Goal: Task Accomplishment & Management: Use online tool/utility

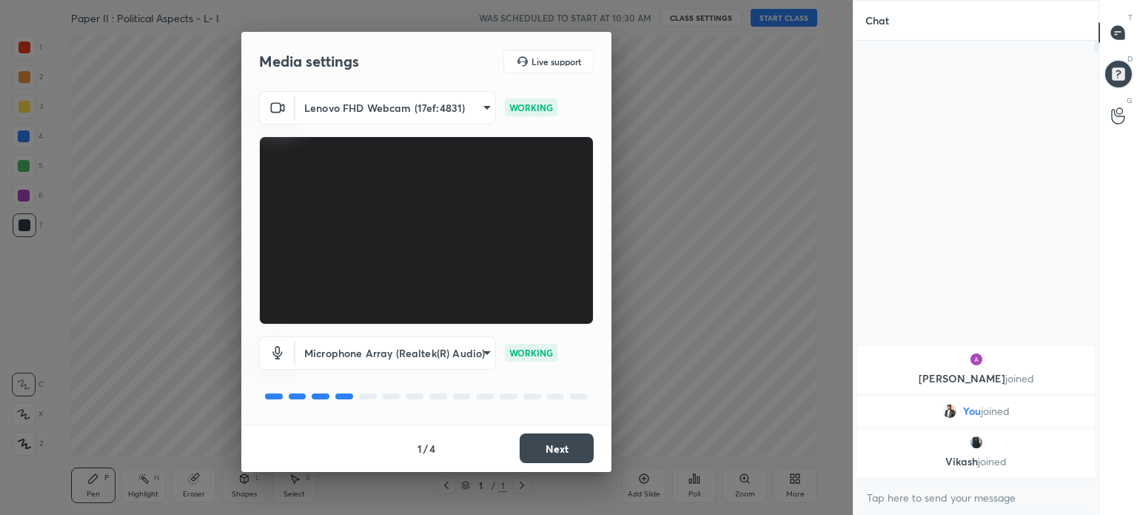
scroll to position [4, 4]
click at [557, 455] on button "Next" at bounding box center [557, 448] width 74 height 30
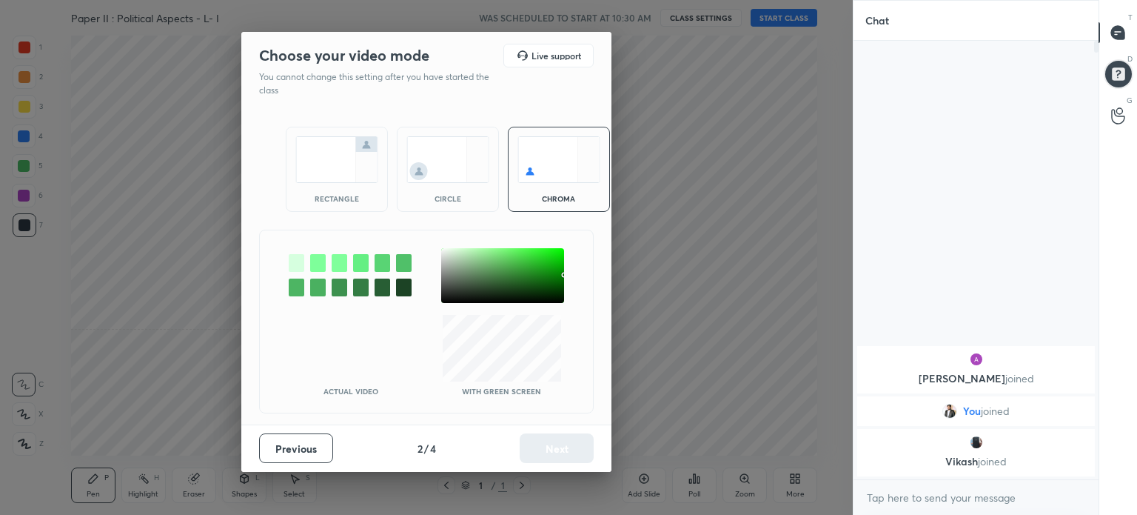
click at [557, 455] on div "Previous 2 / 4 Next" at bounding box center [426, 447] width 370 height 47
click at [448, 162] on img at bounding box center [447, 159] width 83 height 47
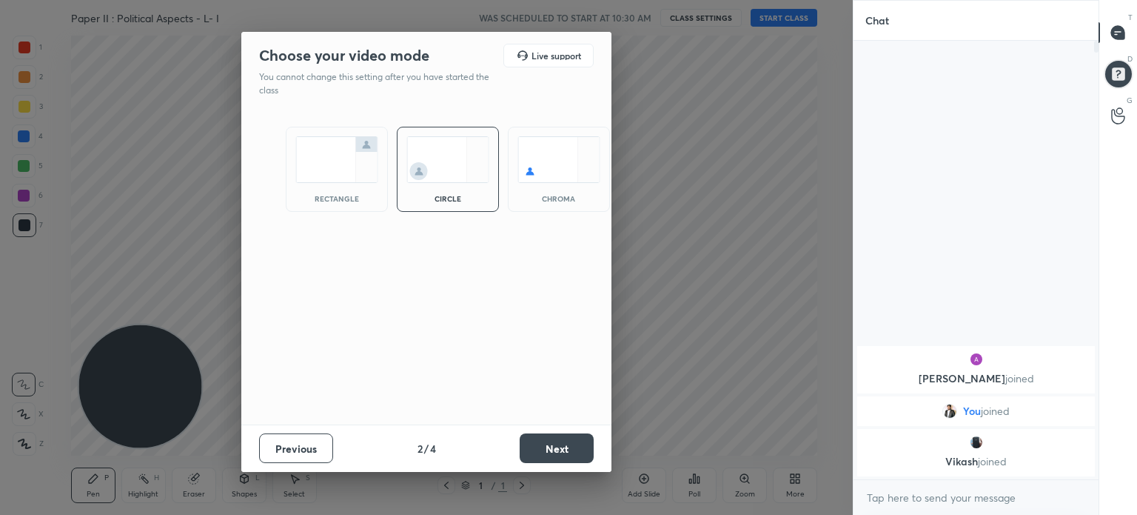
click at [448, 162] on img at bounding box center [447, 159] width 83 height 47
drag, startPoint x: 573, startPoint y: 461, endPoint x: 575, endPoint y: 444, distance: 17.2
click at [575, 444] on button "Next" at bounding box center [557, 448] width 74 height 30
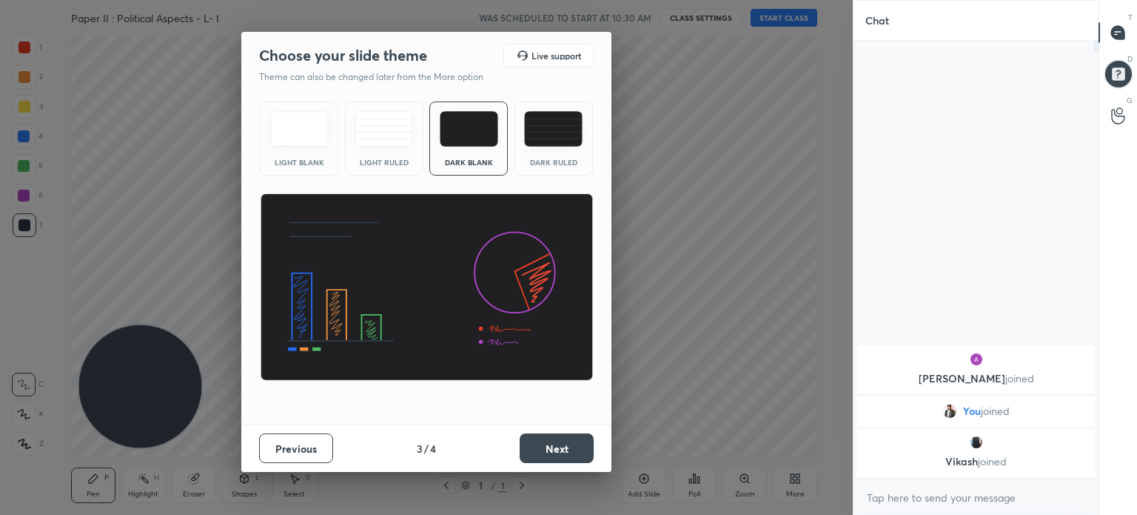
click at [575, 444] on button "Next" at bounding box center [557, 448] width 74 height 30
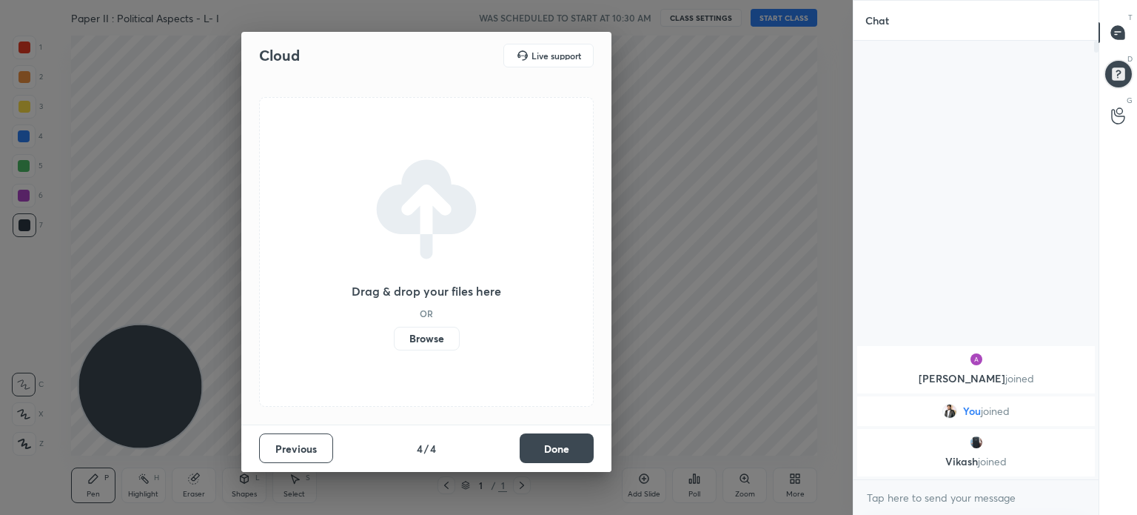
click at [575, 444] on button "Done" at bounding box center [557, 448] width 74 height 30
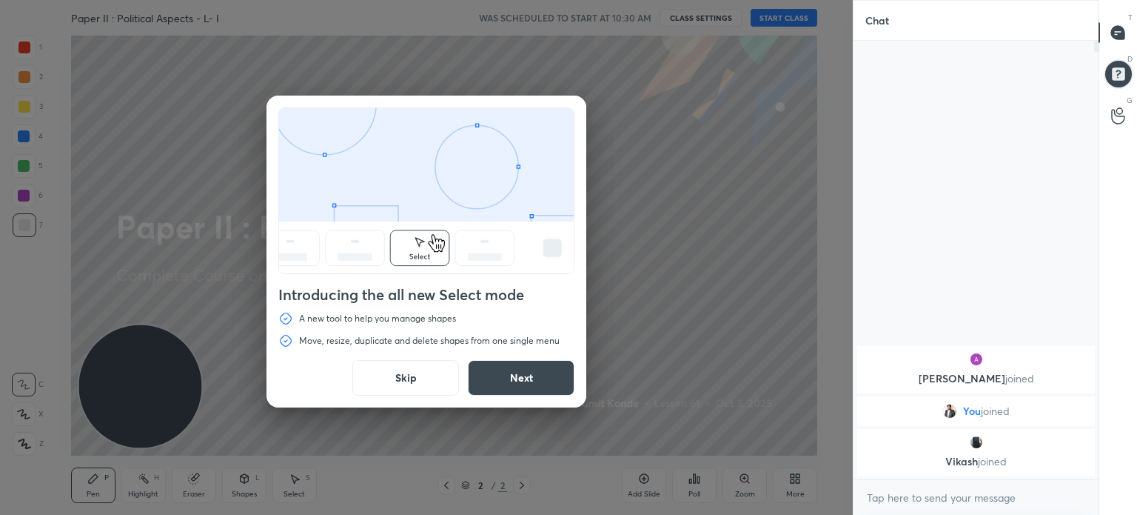
click at [483, 374] on button "Next" at bounding box center [521, 378] width 107 height 36
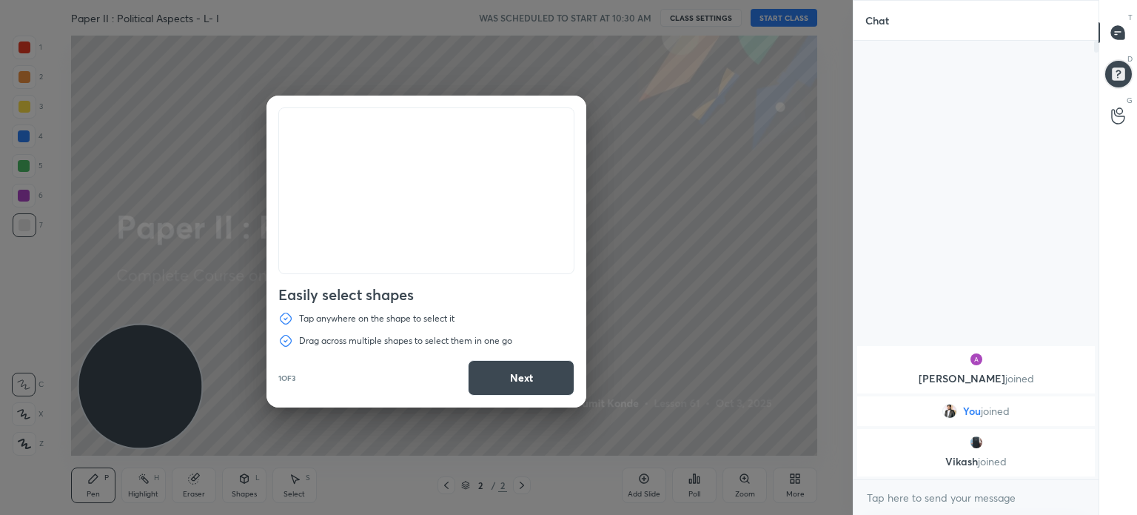
click at [483, 374] on button "Next" at bounding box center [521, 378] width 107 height 36
click at [483, 374] on button "Done" at bounding box center [521, 378] width 107 height 36
click at [483, 374] on div "Duplicate or delete a shape Duplicate or delete selected shapes quickly by usin…" at bounding box center [426, 257] width 853 height 515
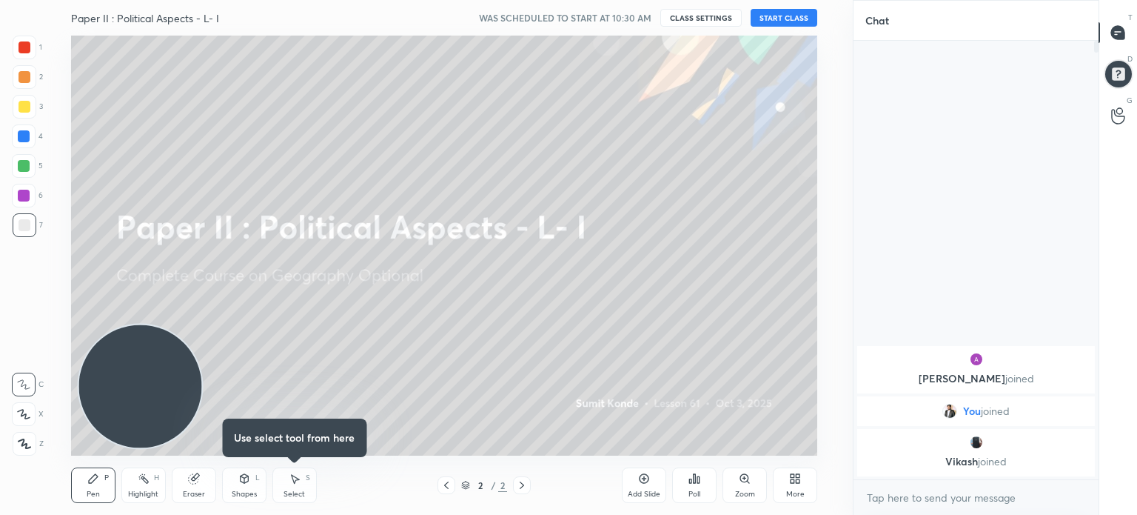
click at [657, 490] on div "Add Slide" at bounding box center [644, 493] width 33 height 7
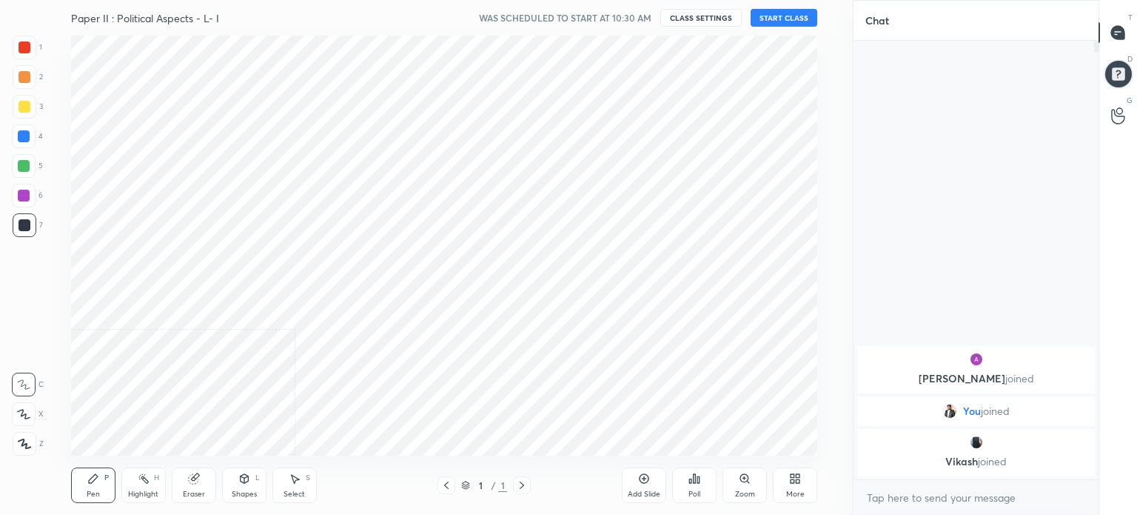
scroll to position [73621, 73248]
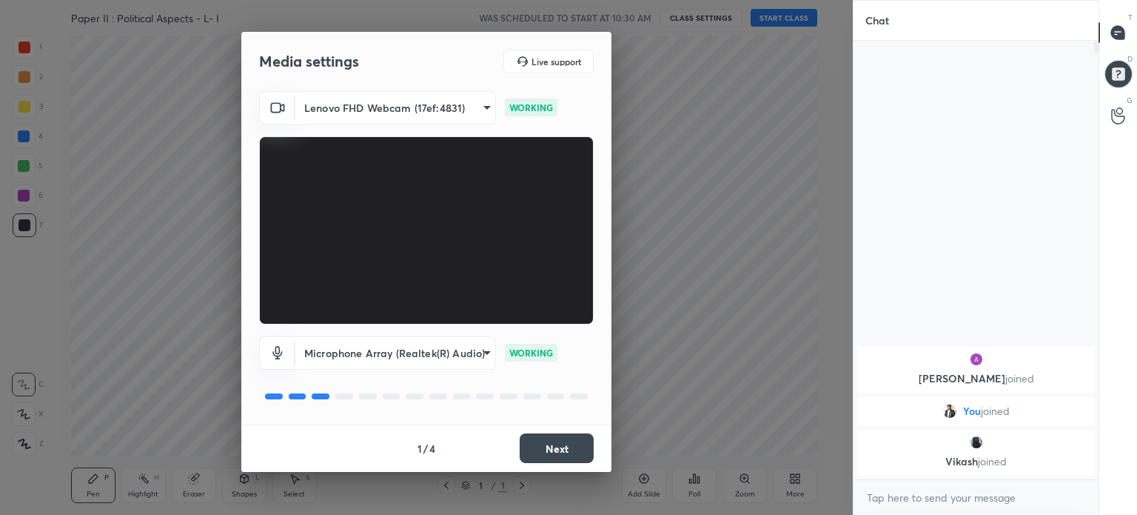
click at [557, 444] on button "Next" at bounding box center [557, 448] width 74 height 30
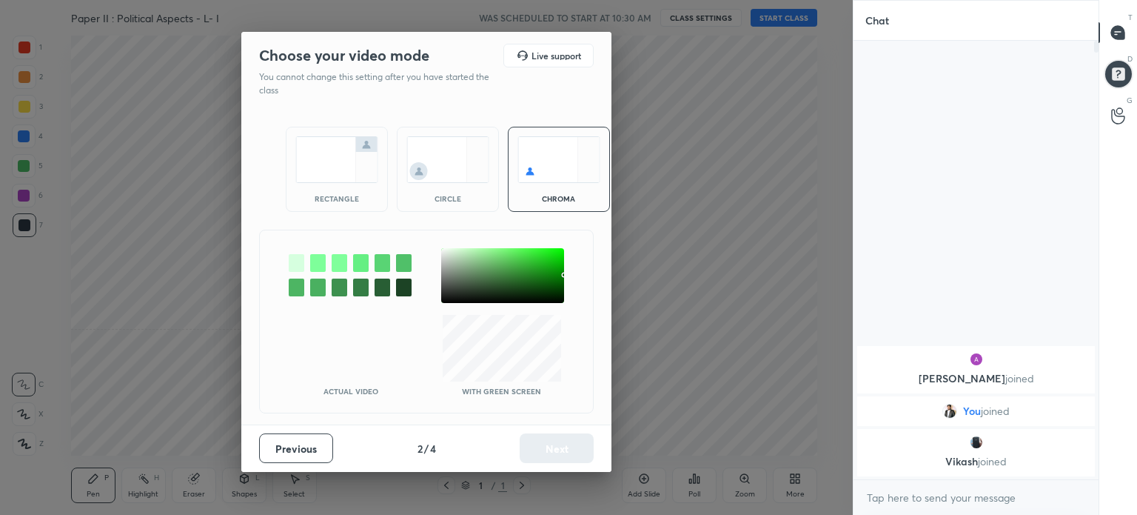
click at [557, 444] on div "Previous 2 / 4 Next" at bounding box center [426, 447] width 370 height 47
click at [440, 149] on img at bounding box center [447, 159] width 83 height 47
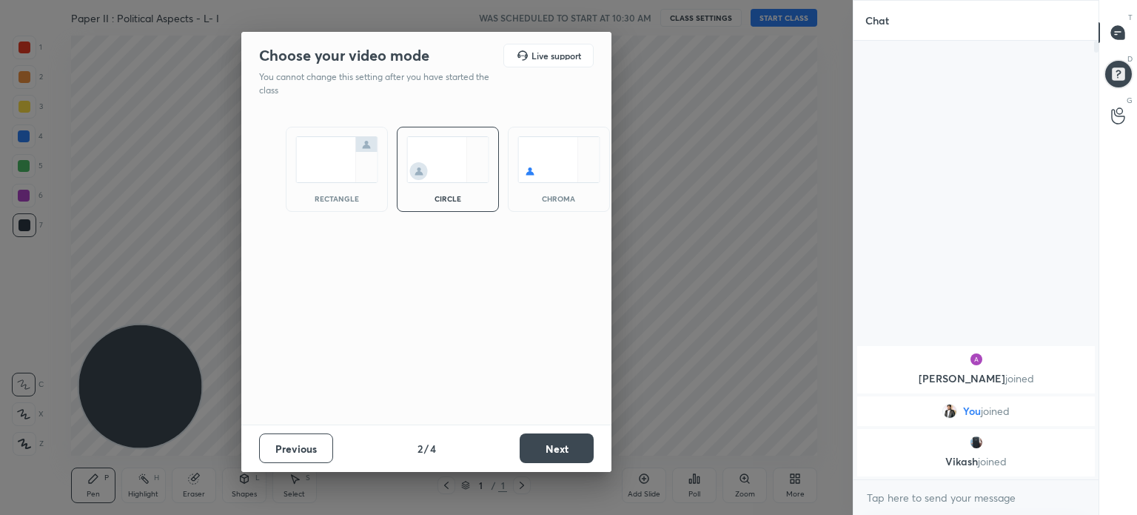
click at [566, 447] on button "Next" at bounding box center [557, 448] width 74 height 30
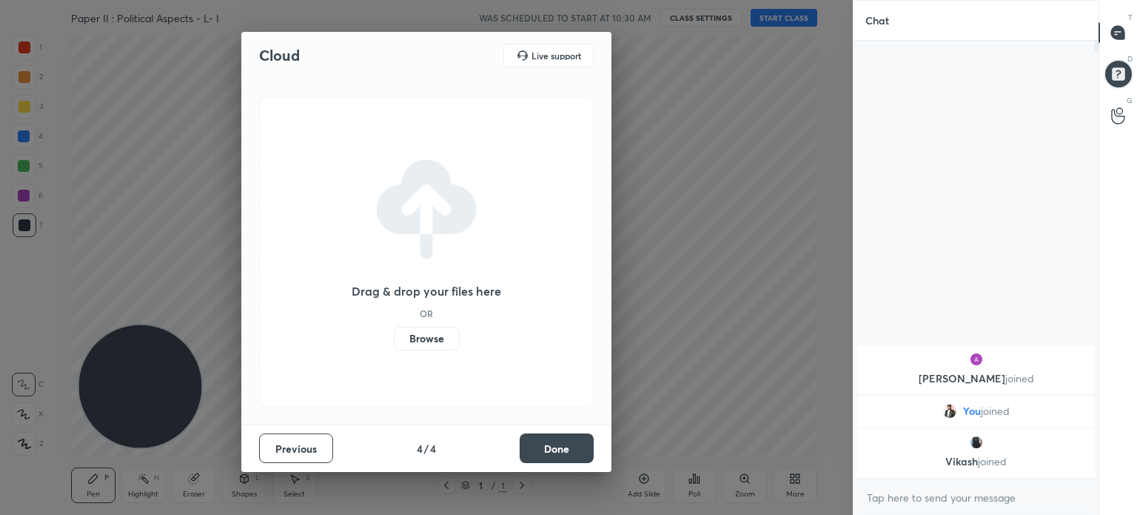
click at [566, 447] on button "Done" at bounding box center [557, 448] width 74 height 30
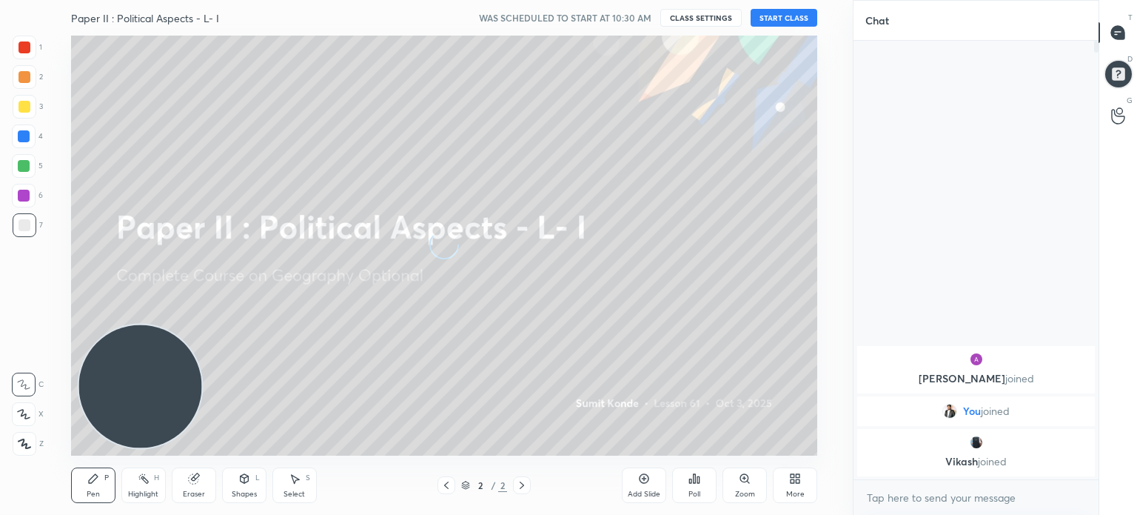
click at [660, 482] on div "Add Slide" at bounding box center [644, 485] width 44 height 36
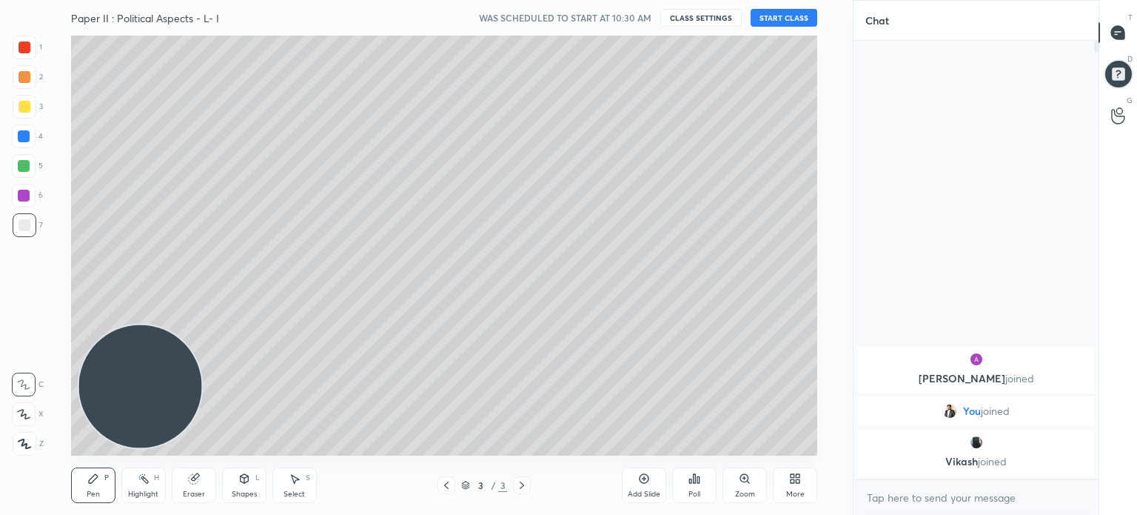
click at [660, 482] on div "Add Slide" at bounding box center [644, 485] width 44 height 36
click at [723, 22] on button "CLASS SETTINGS" at bounding box center [700, 18] width 81 height 18
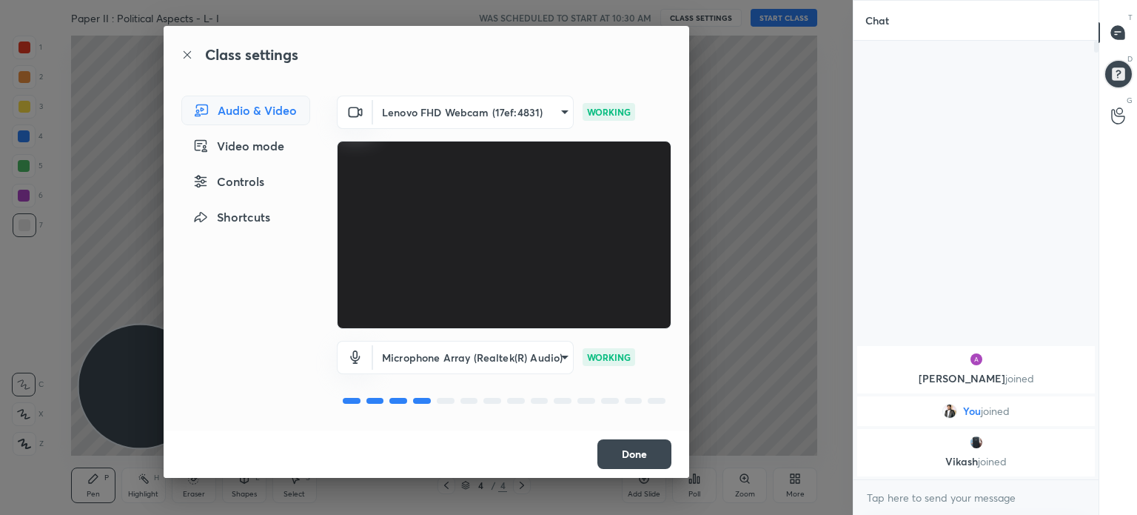
click at [266, 178] on div "Controls" at bounding box center [245, 182] width 129 height 30
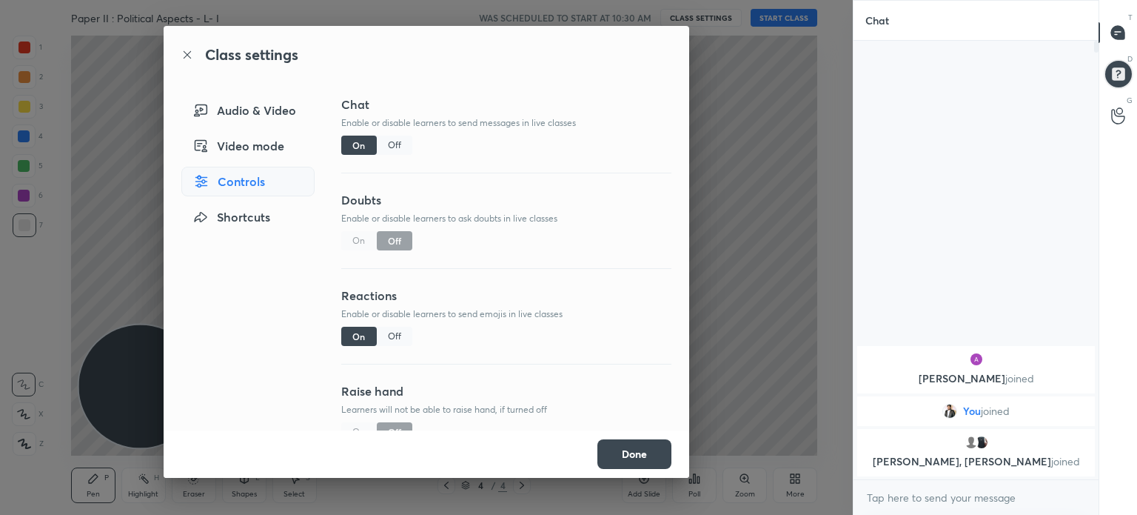
click at [382, 144] on div "Off" at bounding box center [395, 144] width 36 height 19
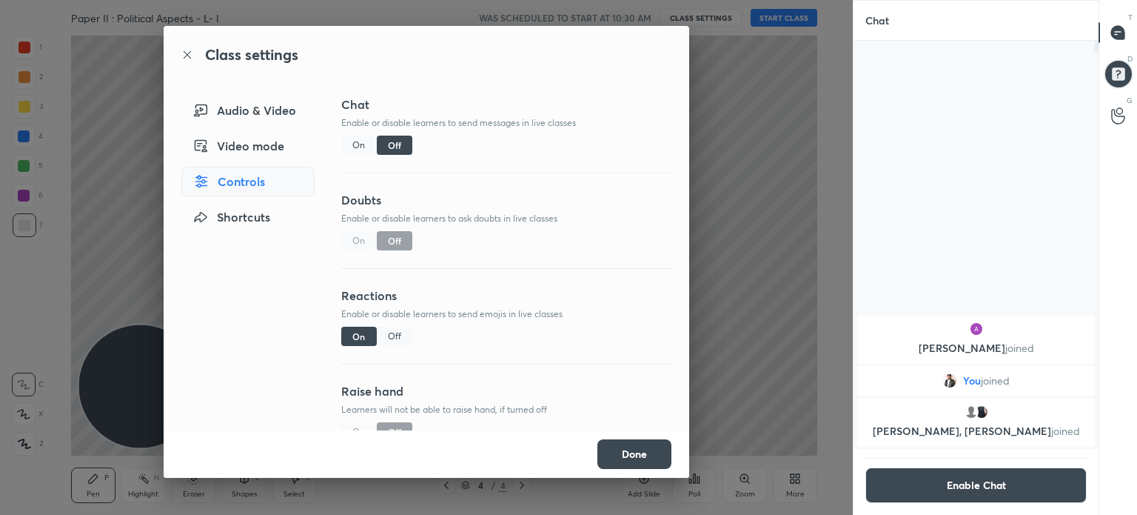
click at [631, 449] on button "Done" at bounding box center [635, 454] width 74 height 30
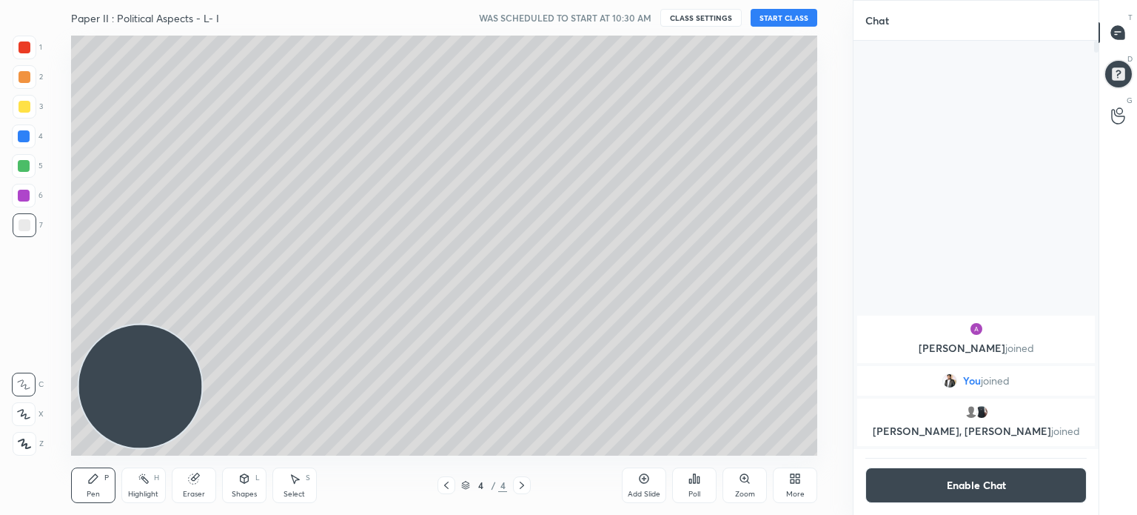
click at [780, 14] on button "START CLASS" at bounding box center [784, 18] width 67 height 18
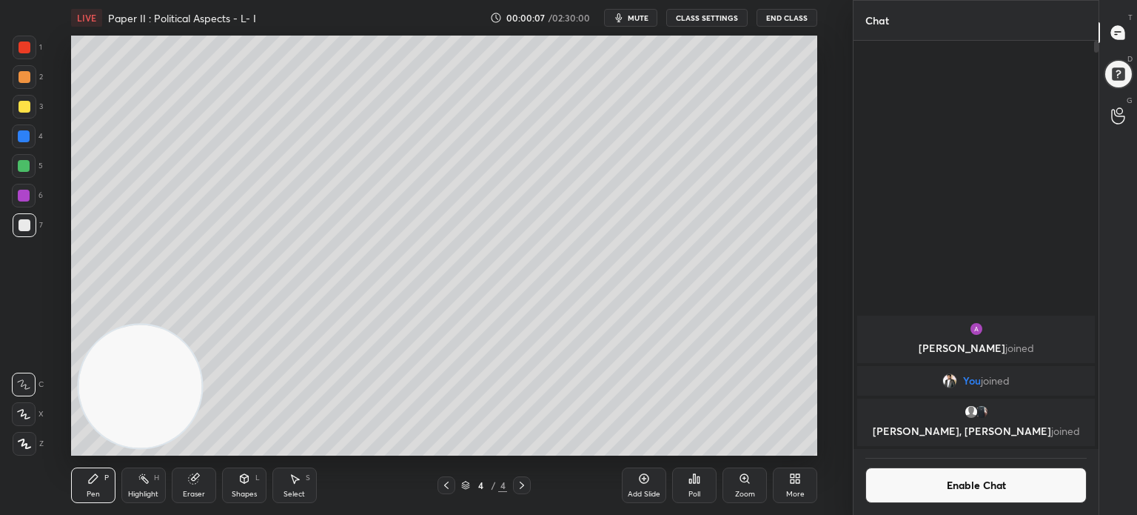
click at [652, 19] on button "mute" at bounding box center [630, 18] width 53 height 18
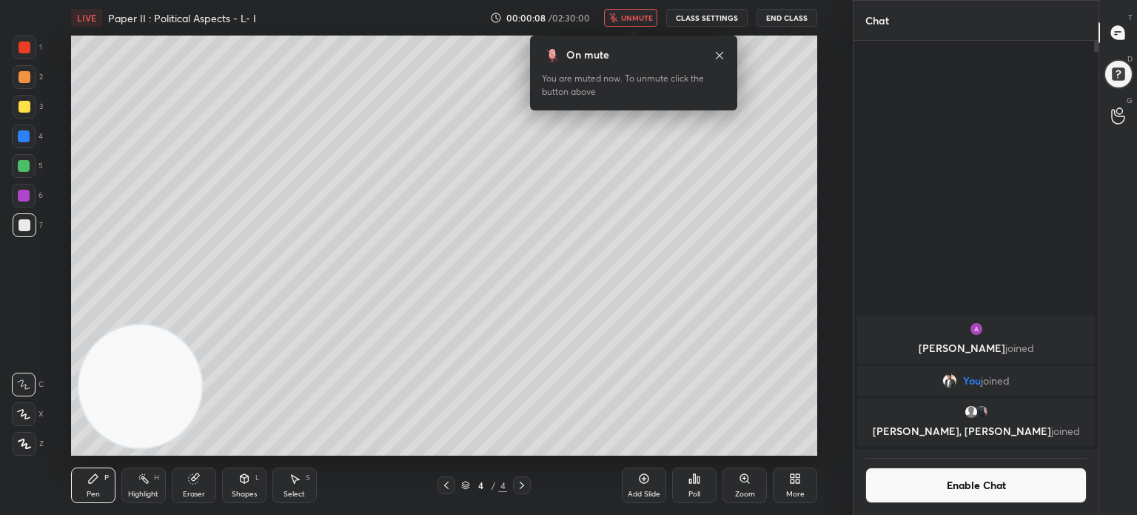
click at [782, 13] on button "End Class" at bounding box center [787, 18] width 61 height 18
